Goal: Information Seeking & Learning: Learn about a topic

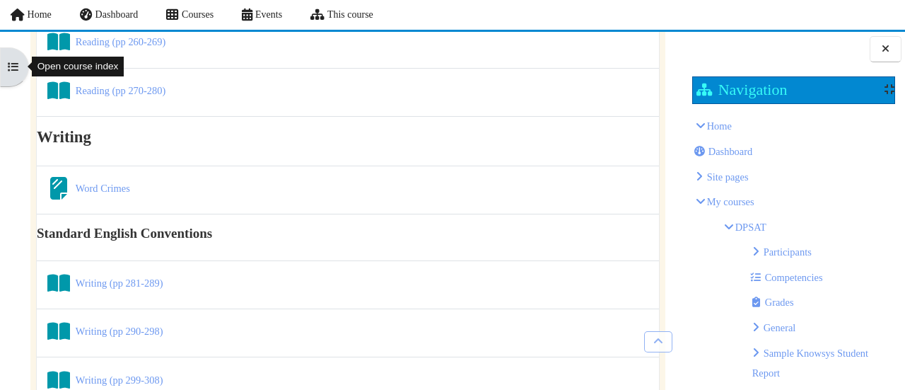
scroll to position [691, 0]
click at [103, 185] on link "Word Crimes Page" at bounding box center [103, 188] width 54 height 11
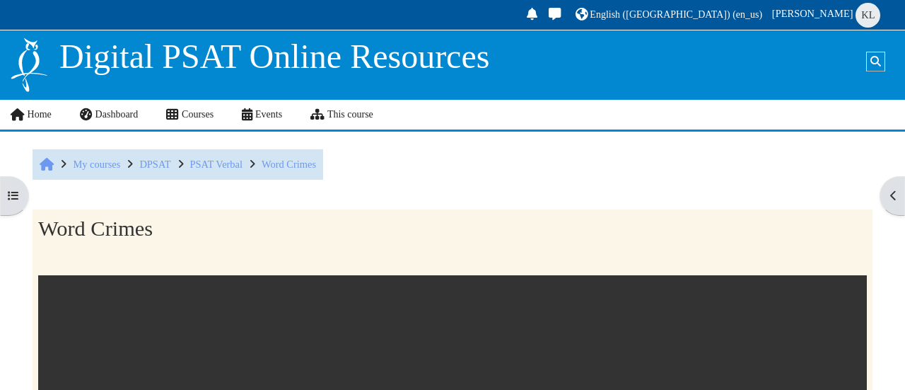
scroll to position [1504, 0]
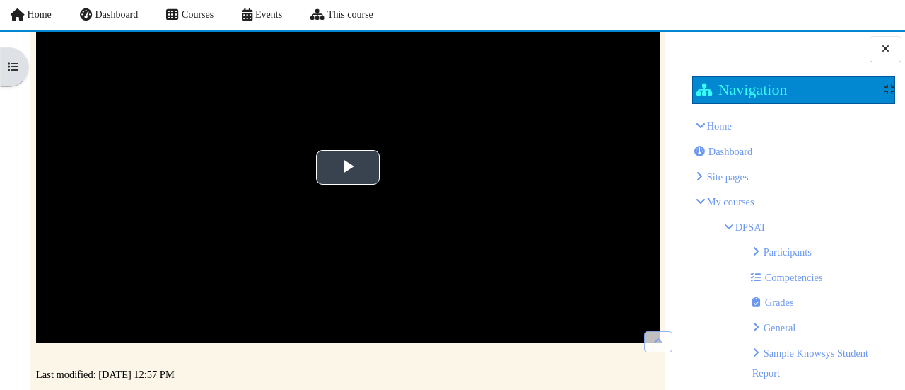
click at [348, 167] on span "Video Player" at bounding box center [348, 167] width 0 height 0
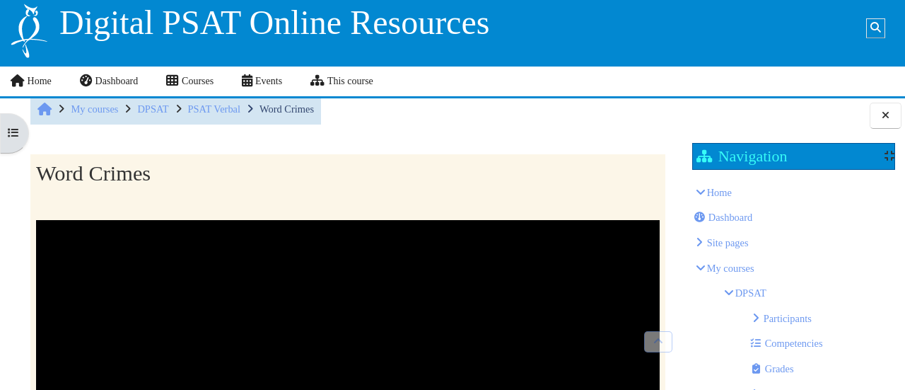
scroll to position [0, 0]
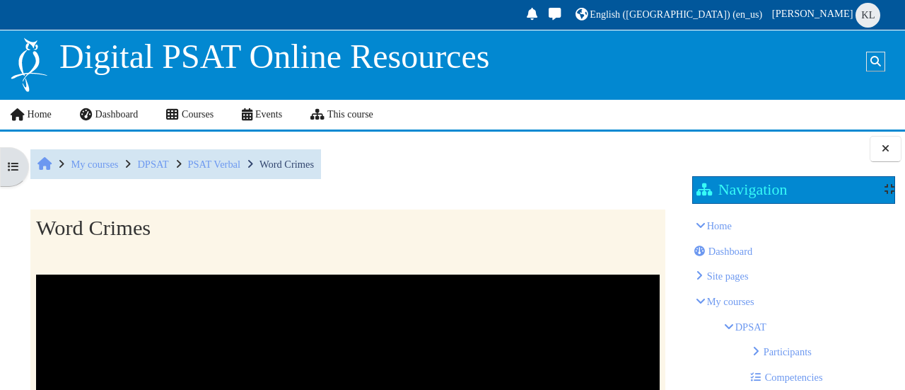
click at [212, 171] on li "PSAT Verbal" at bounding box center [204, 164] width 71 height 23
click at [213, 165] on span "PSAT Verbal" at bounding box center [214, 163] width 52 height 11
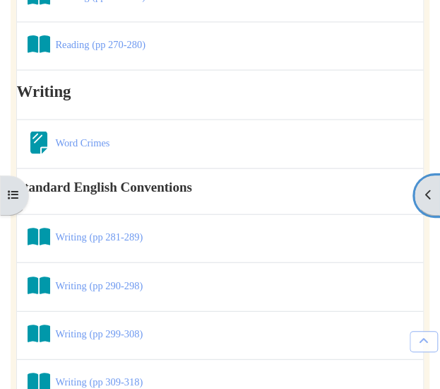
scroll to position [665, 0]
click at [134, 240] on link "Writing (pp 281-289) Book" at bounding box center [99, 236] width 88 height 11
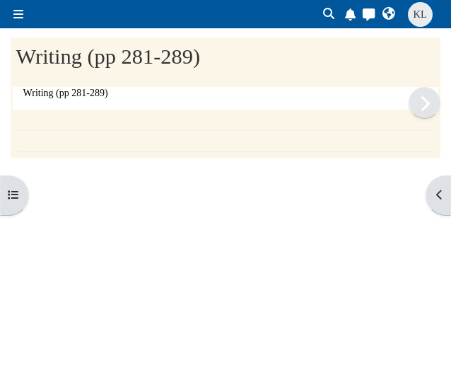
scroll to position [1503, 0]
click at [100, 146] on nav at bounding box center [225, 141] width 419 height 22
click at [424, 129] on icon at bounding box center [424, 125] width 11 height 17
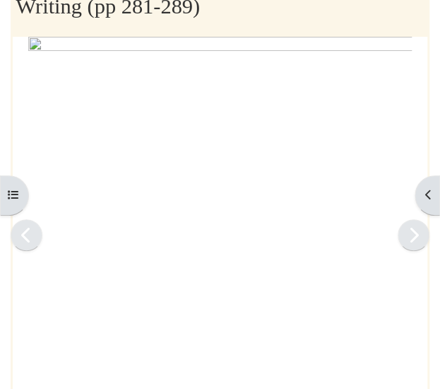
scroll to position [51, 0]
click at [409, 242] on icon at bounding box center [414, 235] width 11 height 17
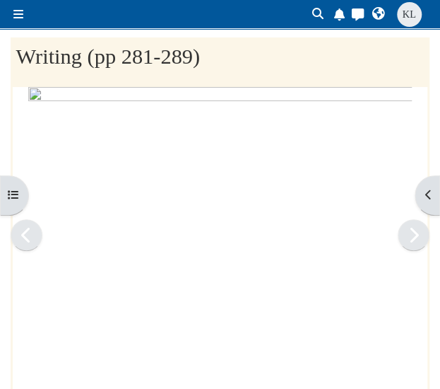
scroll to position [1503, 0]
click at [409, 242] on icon at bounding box center [414, 235] width 11 height 17
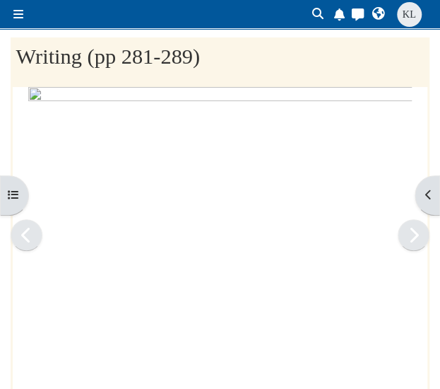
scroll to position [1503, 0]
click at [409, 242] on icon at bounding box center [414, 235] width 11 height 17
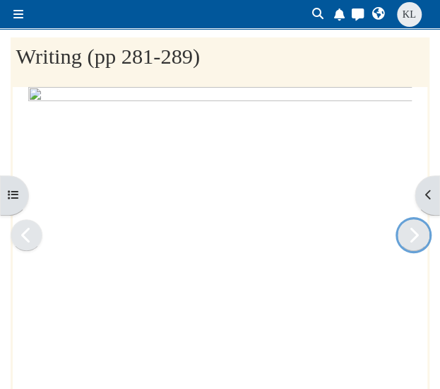
click at [409, 242] on icon at bounding box center [414, 235] width 11 height 17
click at [18, 192] on icon at bounding box center [20, 194] width 11 height 11
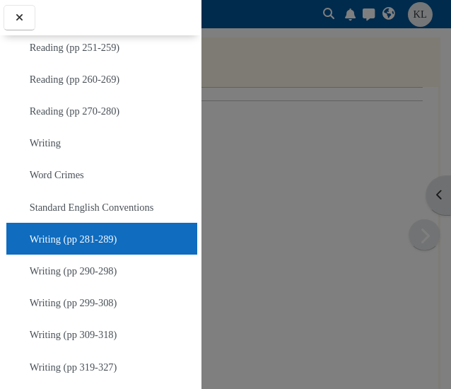
click at [264, 114] on div at bounding box center [225, 194] width 451 height 389
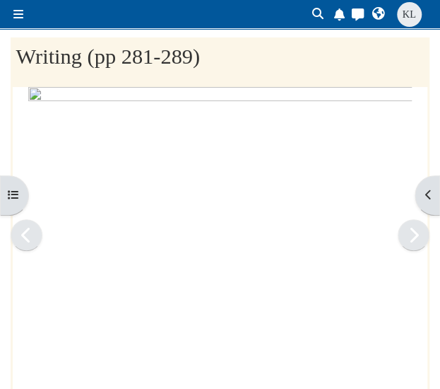
click at [222, 238] on img at bounding box center [220, 335] width 384 height 497
click at [412, 225] on link at bounding box center [414, 235] width 32 height 32
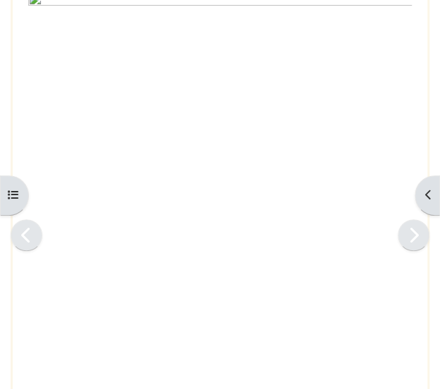
scroll to position [96, 0]
click at [411, 238] on icon at bounding box center [414, 235] width 11 height 17
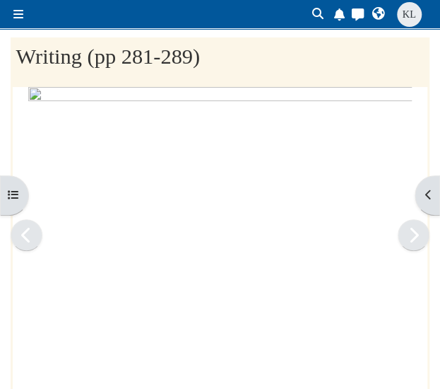
scroll to position [1503, 0]
click at [409, 240] on icon at bounding box center [414, 235] width 11 height 17
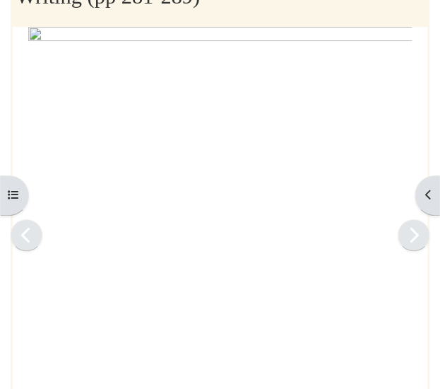
scroll to position [59, 0]
click at [414, 233] on icon at bounding box center [414, 235] width 11 height 17
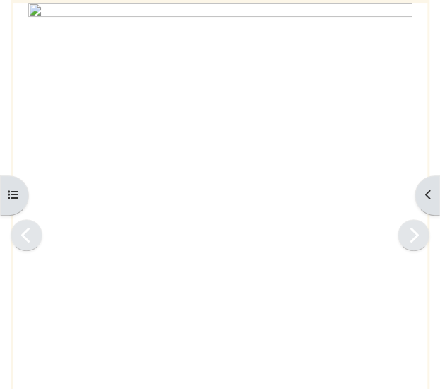
scroll to position [85, 0]
click at [411, 235] on icon at bounding box center [414, 235] width 11 height 17
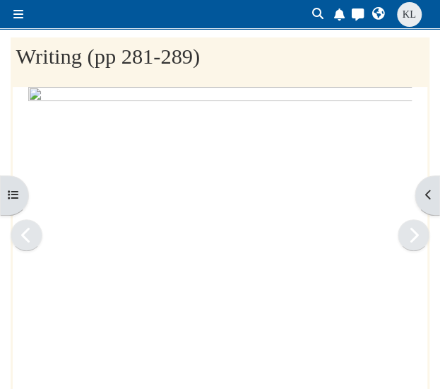
scroll to position [1503, 0]
click at [411, 240] on icon at bounding box center [414, 235] width 11 height 17
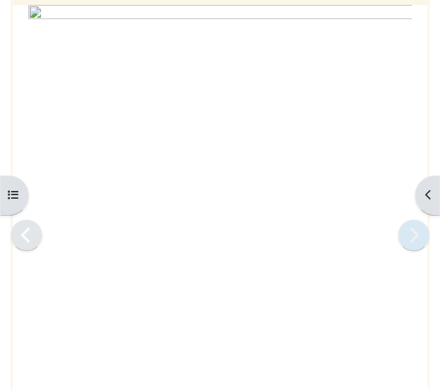
scroll to position [72, 0]
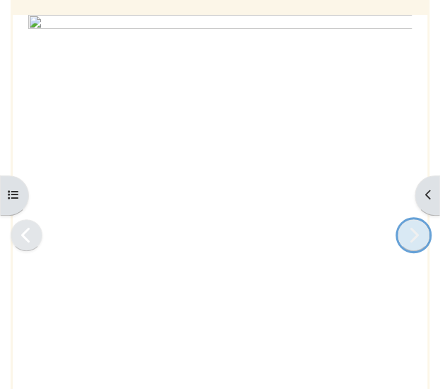
click at [411, 237] on icon at bounding box center [414, 235] width 11 height 17
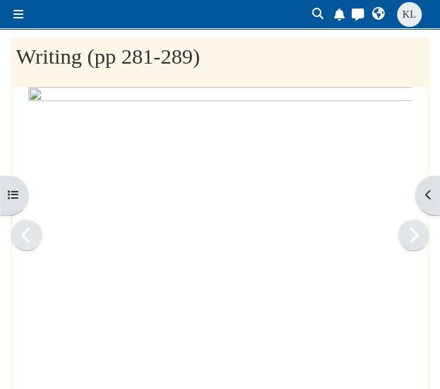
click at [431, 244] on div "Writing (pp 281-289) Completion requirements" at bounding box center [220, 340] width 440 height 606
click at [424, 237] on link at bounding box center [414, 235] width 32 height 32
click at [407, 221] on link at bounding box center [414, 235] width 32 height 32
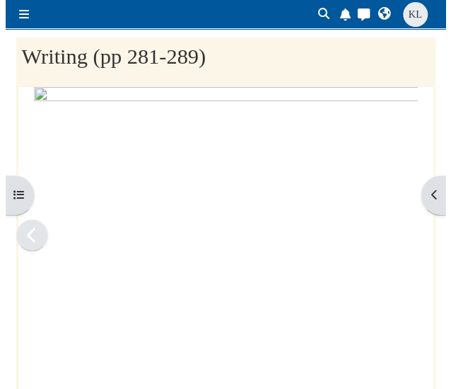
scroll to position [1503, 0]
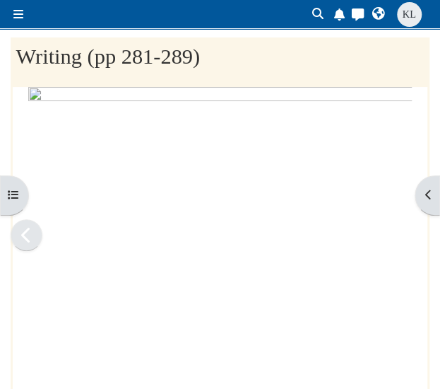
click at [4, 12] on div "Side panel Course search Close Course search Toggle search input 0 Notifications" at bounding box center [220, 14] width 440 height 28
click at [9, 13] on div "Side panel Course search Close Course search Toggle search input 0 Notifications" at bounding box center [220, 14] width 440 height 28
click at [15, 15] on span at bounding box center [18, 13] width 10 height 11
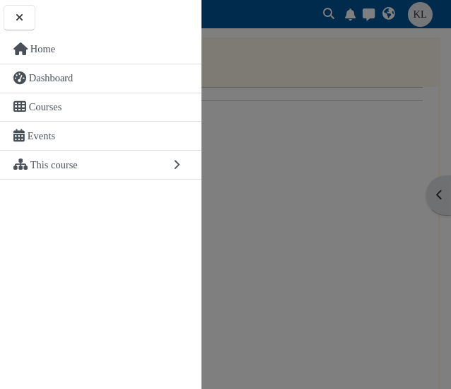
click at [220, 97] on div at bounding box center [225, 194] width 451 height 389
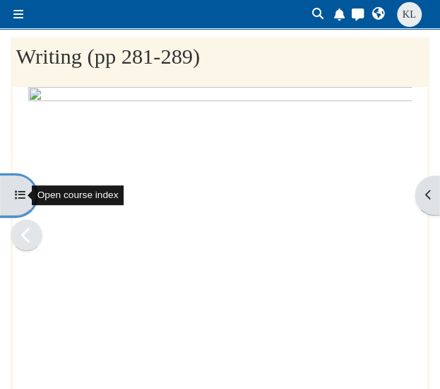
click at [12, 199] on button "Open course index" at bounding box center [18, 195] width 36 height 40
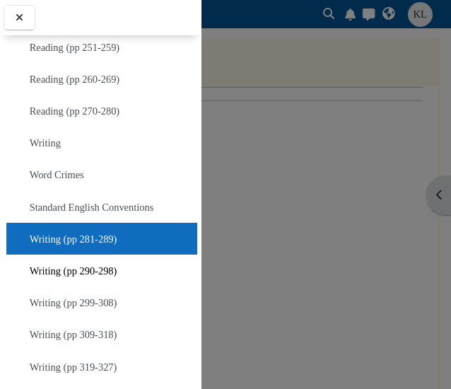
click at [69, 261] on link "Writing (pp 290-298)" at bounding box center [74, 271] width 88 height 20
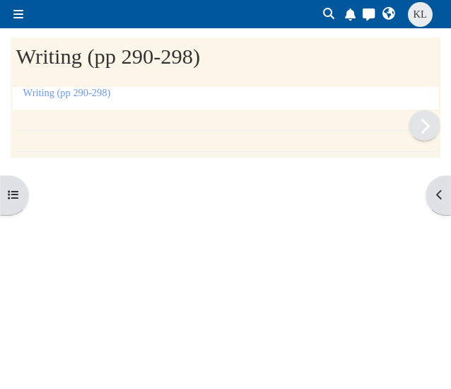
scroll to position [1534, 0]
click at [67, 95] on link "Writing (pp 290-298)" at bounding box center [67, 92] width 88 height 11
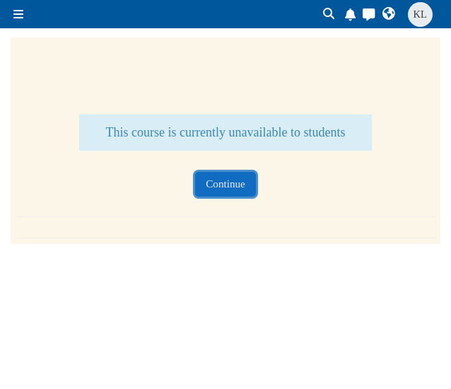
click at [219, 182] on button "Continue" at bounding box center [225, 184] width 61 height 25
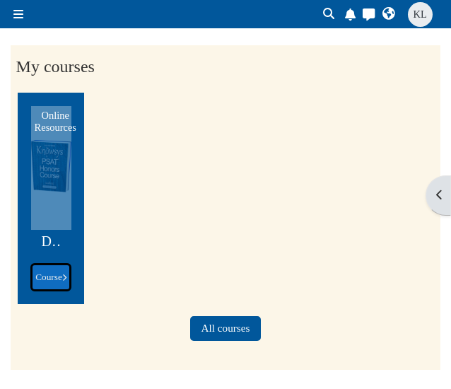
click at [43, 280] on span "Course" at bounding box center [50, 276] width 31 height 11
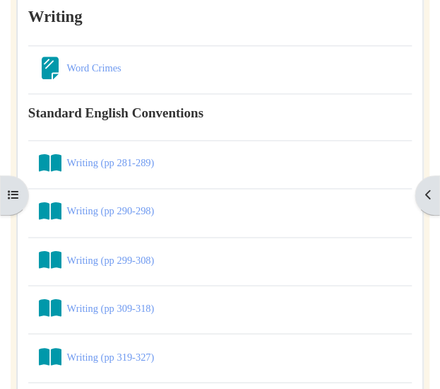
scroll to position [3074, 0]
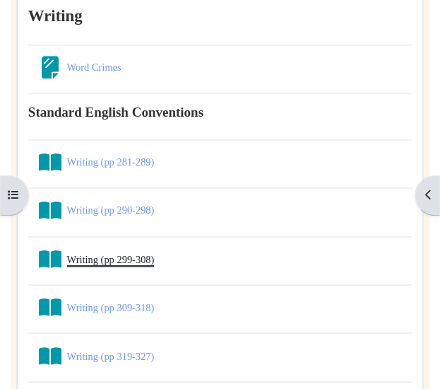
click at [146, 253] on link "Writing (pp 299-308) Book" at bounding box center [111, 258] width 88 height 11
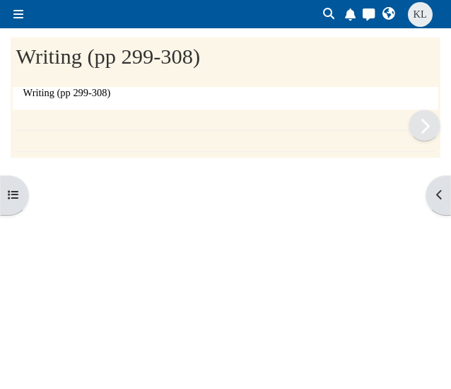
scroll to position [1565, 0]
click at [139, 130] on nav at bounding box center [225, 141] width 419 height 22
click at [423, 132] on icon at bounding box center [424, 125] width 11 height 17
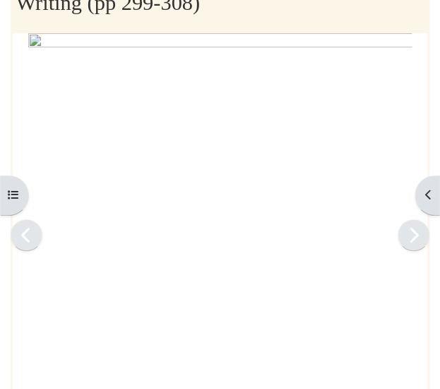
scroll to position [54, 0]
click at [421, 235] on link at bounding box center [414, 235] width 32 height 32
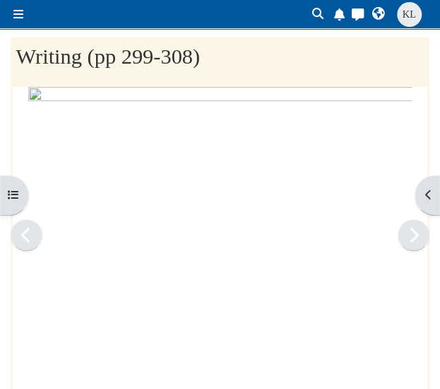
scroll to position [1565, 0]
click at [421, 235] on link at bounding box center [414, 235] width 32 height 32
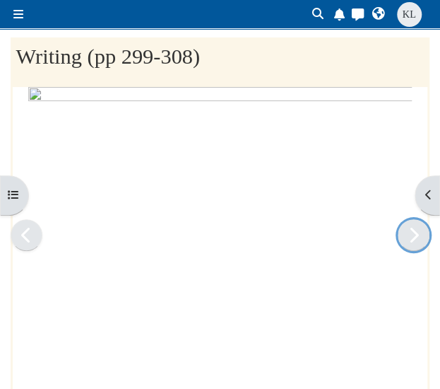
click at [421, 235] on link at bounding box center [414, 235] width 32 height 32
click at [430, 235] on div "Writing (pp 299-308) Completion requirements" at bounding box center [220, 340] width 440 height 606
click at [421, 234] on link at bounding box center [414, 235] width 32 height 32
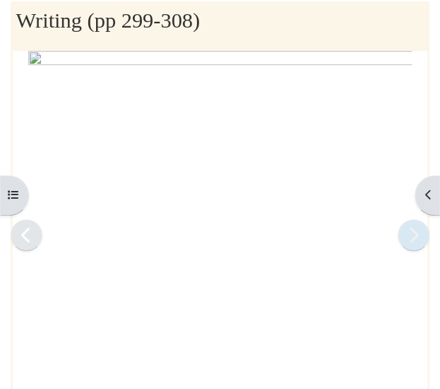
scroll to position [37, 0]
